Goal: Information Seeking & Learning: Find specific fact

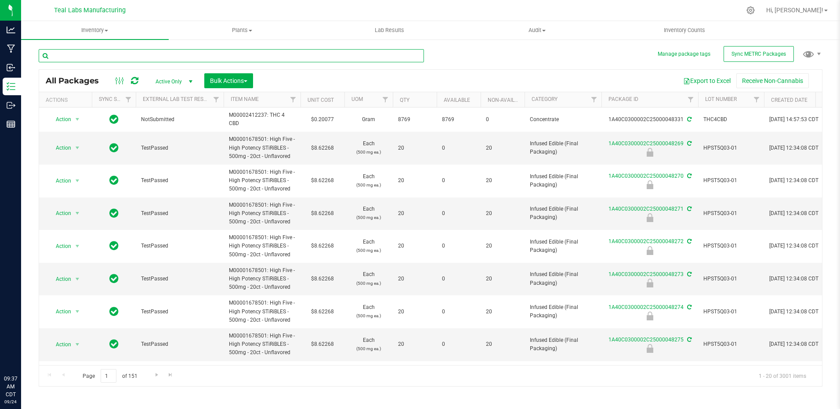
click at [152, 55] on input "text" at bounding box center [231, 55] width 385 height 13
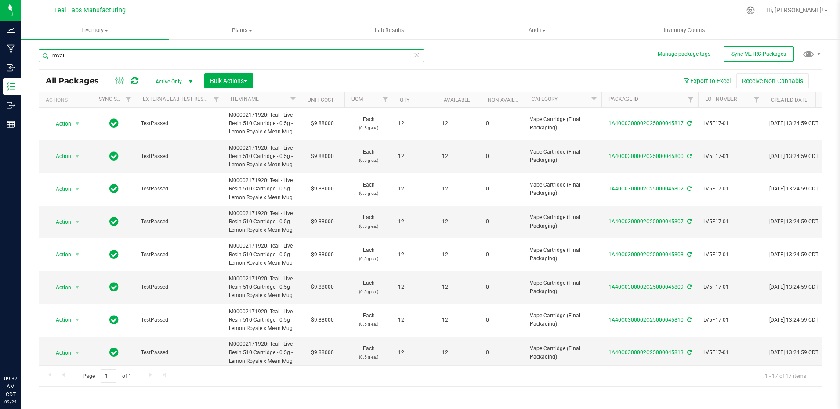
click at [150, 61] on input "royal" at bounding box center [231, 55] width 385 height 13
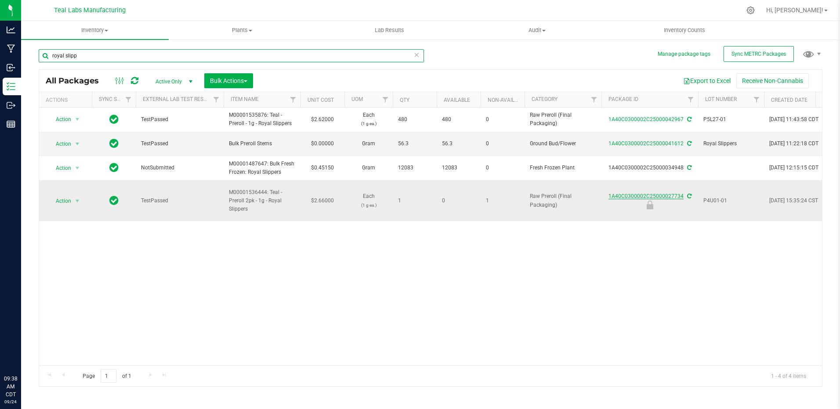
type input "royal slipp"
click at [674, 193] on link "1A40C0300002C25000027734" at bounding box center [645, 196] width 75 height 6
